Goal: Navigation & Orientation: Understand site structure

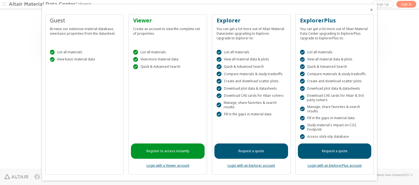
click at [370, 10] on icon "Close" at bounding box center [372, 10] width 4 height 4
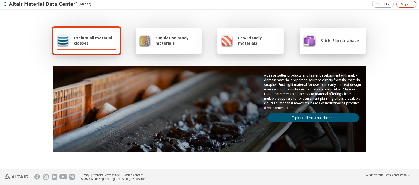
click at [407, 4] on span "Sign In" at bounding box center [406, 4] width 11 height 4
click at [43, 4] on img at bounding box center [44, 4] width 70 height 5
click at [93, 40] on span "Explore all material classes" at bounding box center [95, 40] width 43 height 10
click at [311, 116] on link "Explore all material classes" at bounding box center [314, 117] width 92 height 9
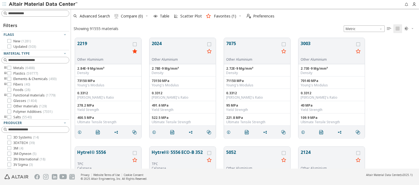
scroll to position [130, 344]
click at [259, 16] on span "Preferences" at bounding box center [263, 16] width 21 height 4
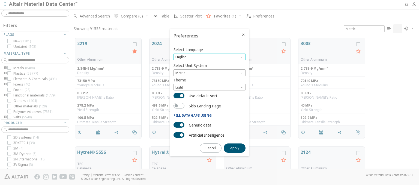
click at [210, 57] on span "English" at bounding box center [210, 57] width 72 height 7
click at [210, 70] on span "Deutsch" at bounding box center [210, 71] width 68 height 4
click at [235, 147] on span "Apply" at bounding box center [234, 148] width 9 height 4
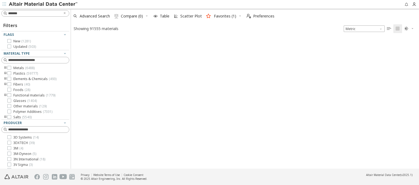
type input "*******"
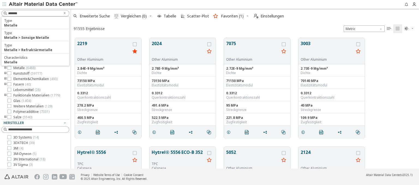
click at [43, 4] on img at bounding box center [44, 4] width 70 height 5
